Goal: Navigation & Orientation: Find specific page/section

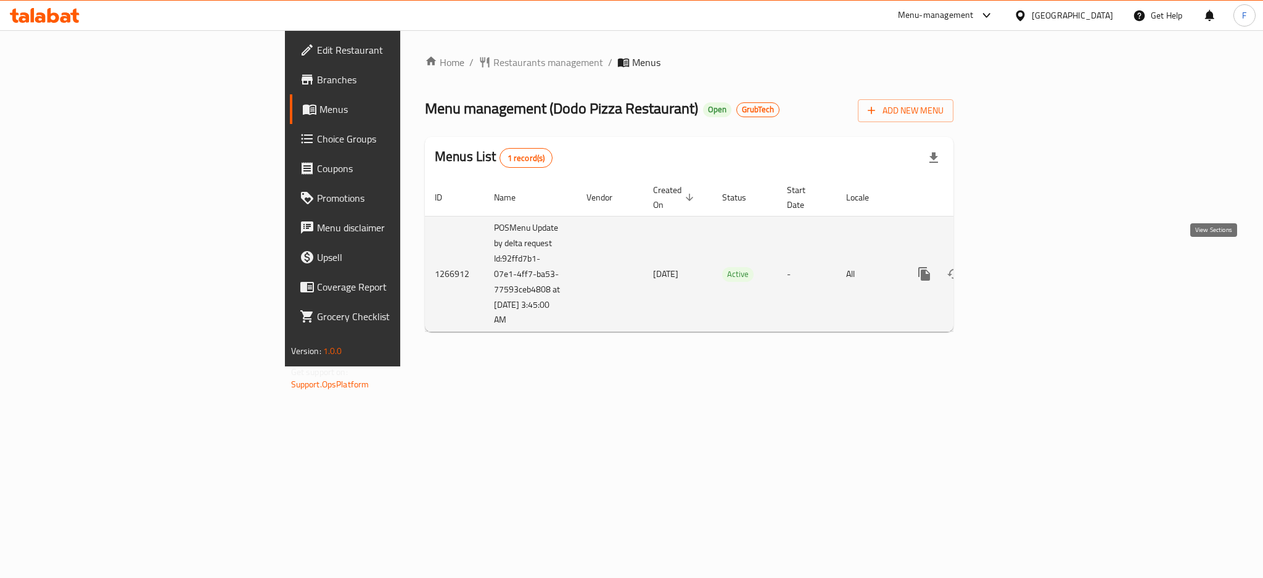
click at [1019, 268] on icon "enhanced table" at bounding box center [1013, 273] width 11 height 11
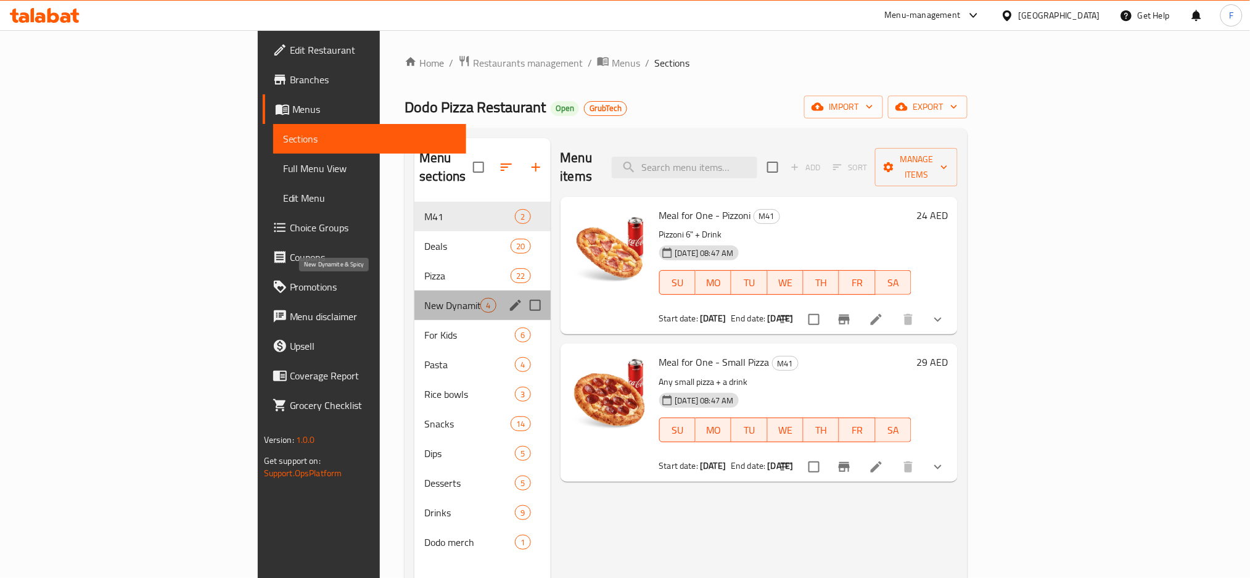
click at [424, 298] on span "New Dynamite & Spicy" at bounding box center [452, 305] width 56 height 15
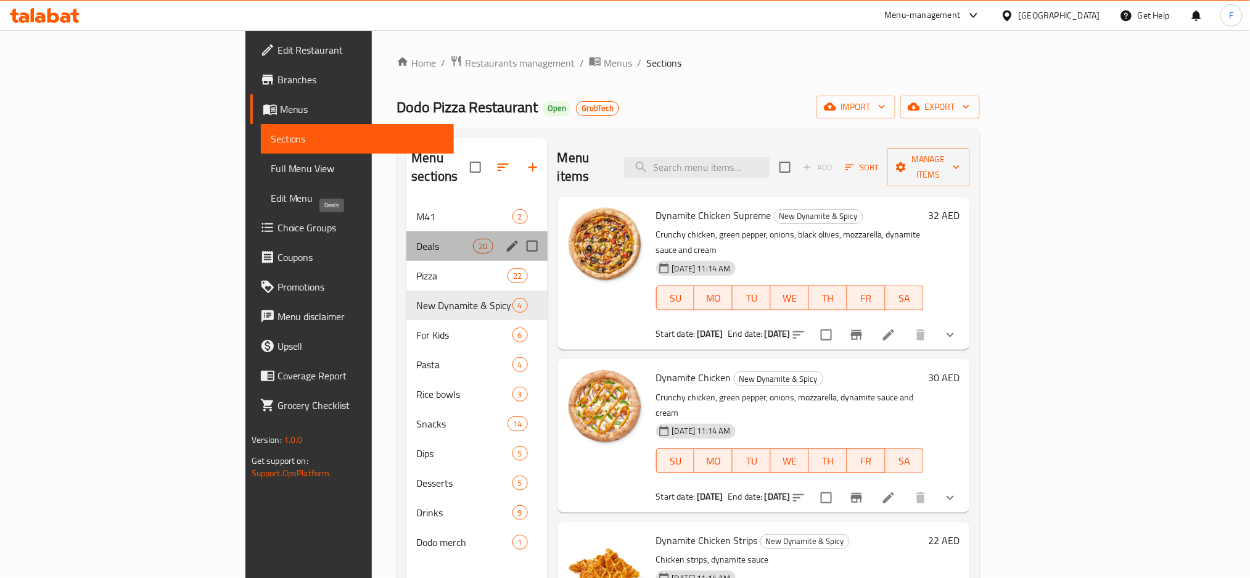
click at [416, 239] on span "Deals" at bounding box center [444, 246] width 57 height 15
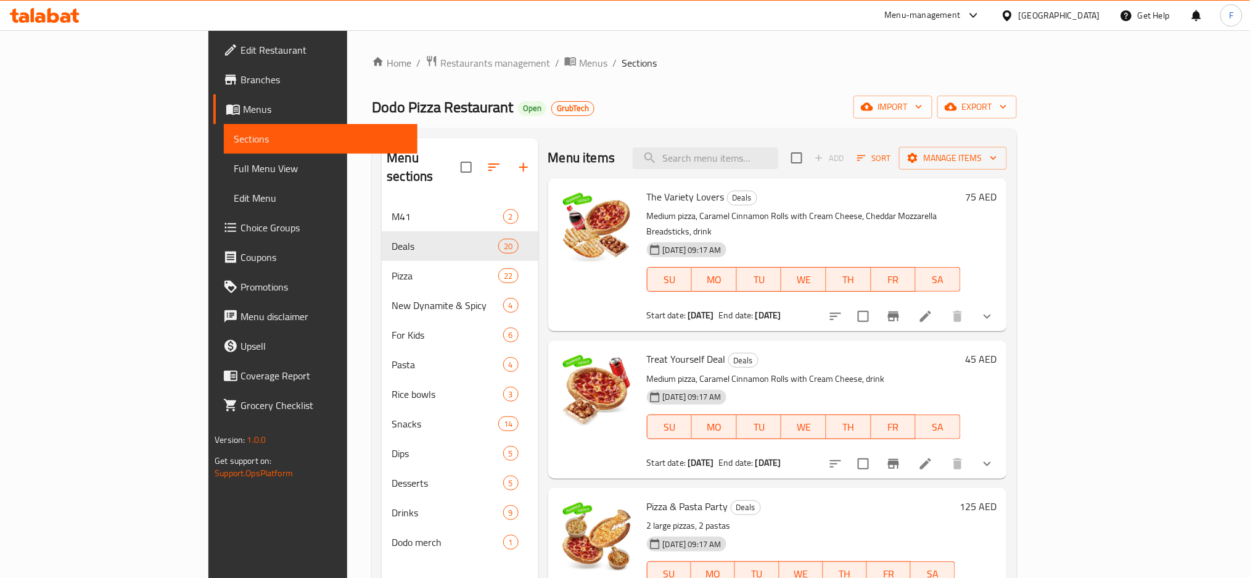
click at [692, 84] on div "Home / Restaurants management / Menus / Sections Dodo Pizza Restaurant Open Gru…" at bounding box center [694, 390] width 645 height 671
click at [241, 84] on span "Branches" at bounding box center [324, 79] width 167 height 15
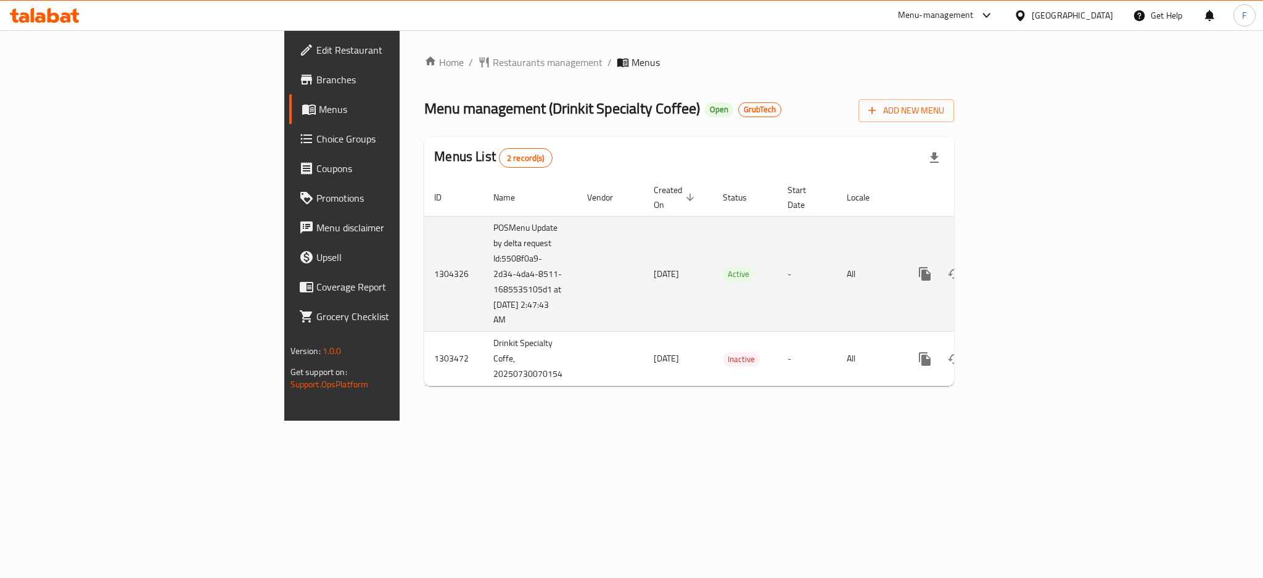
click at [1020, 268] on icon "enhanced table" at bounding box center [1014, 273] width 11 height 11
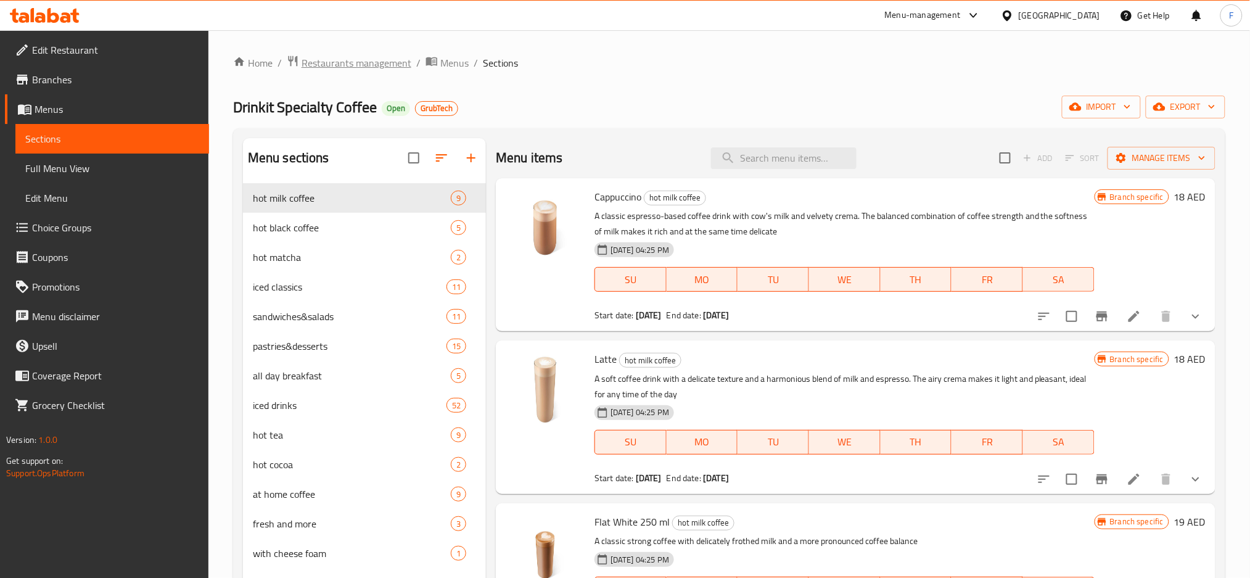
click at [376, 62] on span "Restaurants management" at bounding box center [357, 63] width 110 height 15
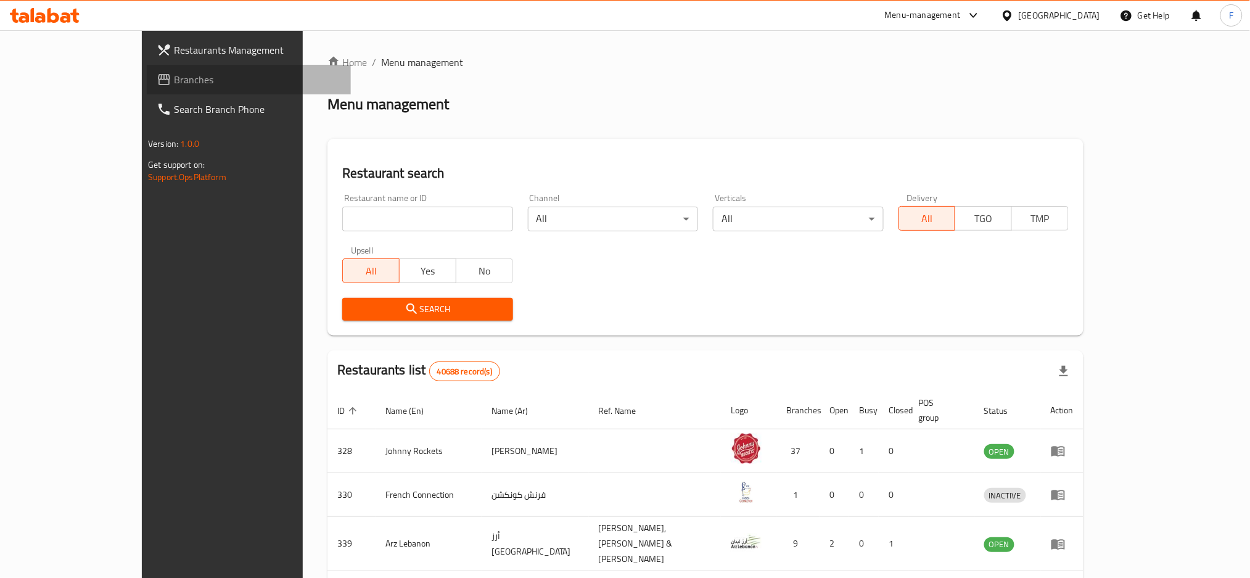
click at [147, 67] on link "Branches" at bounding box center [249, 80] width 204 height 30
